Goal: Find specific page/section: Find specific page/section

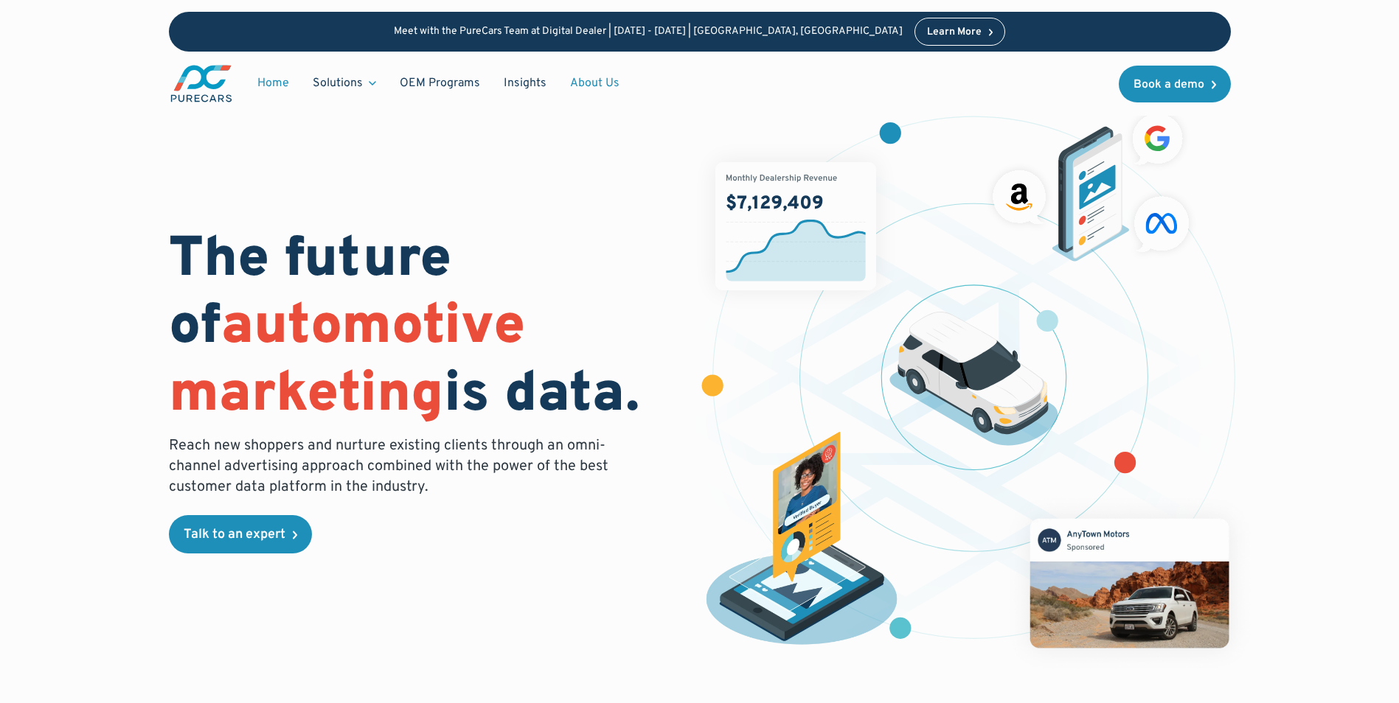
click at [579, 87] on link "About Us" at bounding box center [594, 83] width 73 height 28
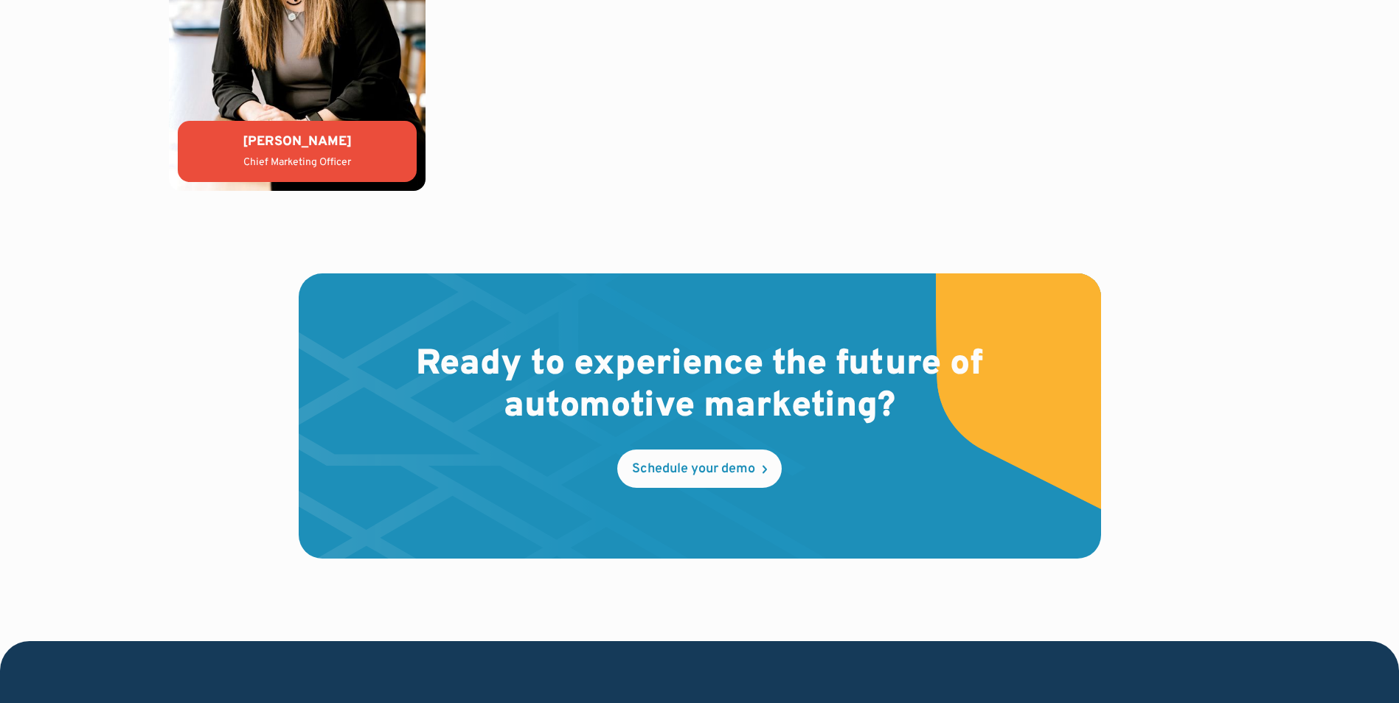
scroll to position [4322, 0]
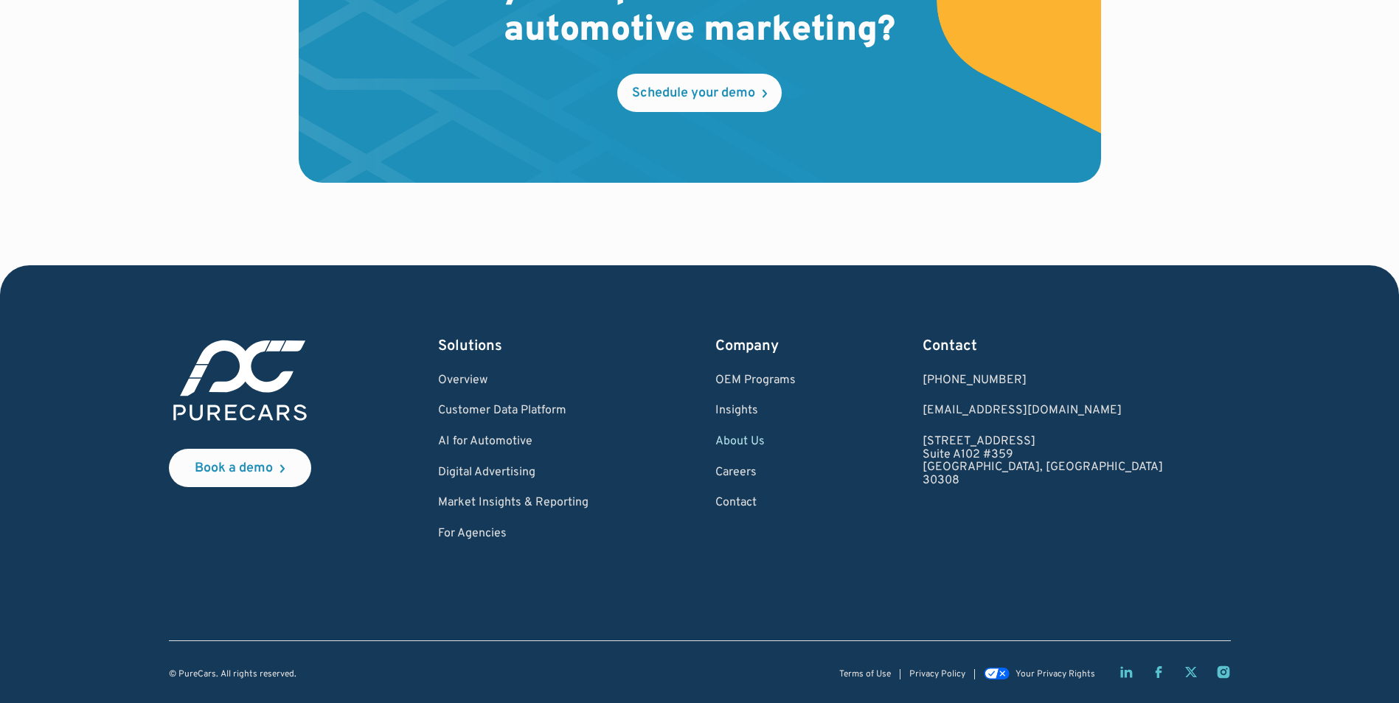
click at [796, 439] on link "About Us" at bounding box center [755, 442] width 80 height 13
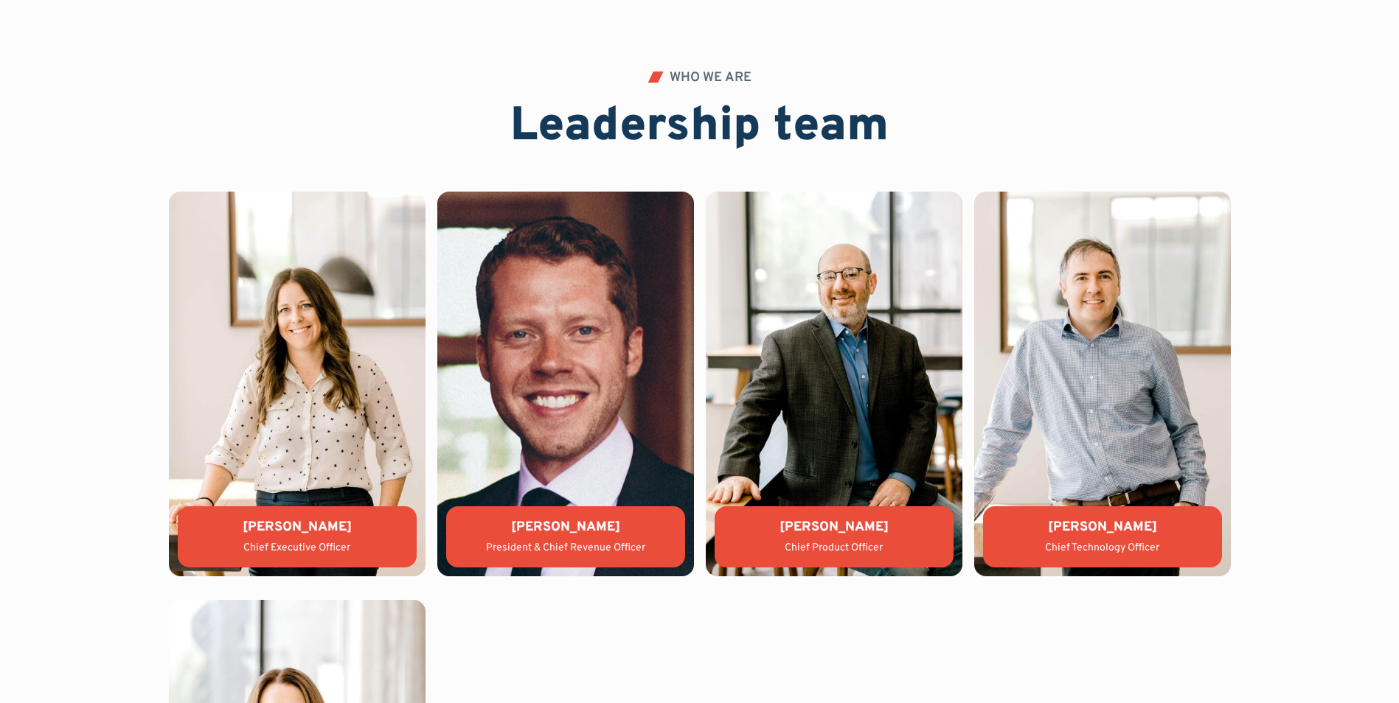
scroll to position [3175, 0]
